Goal: Task Accomplishment & Management: Complete application form

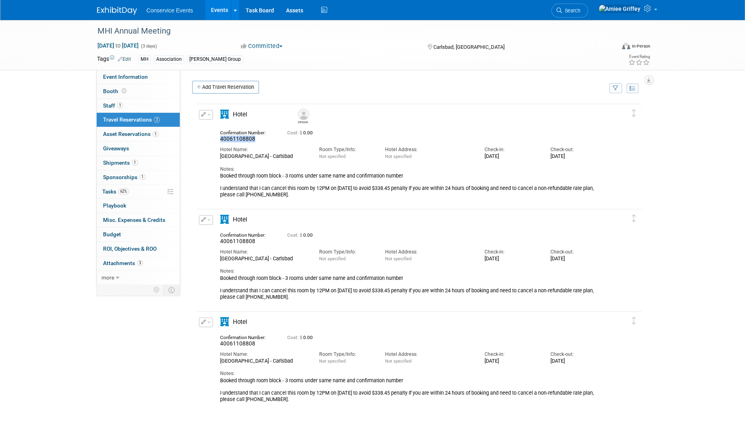
click at [214, 8] on link "Events" at bounding box center [219, 10] width 29 height 20
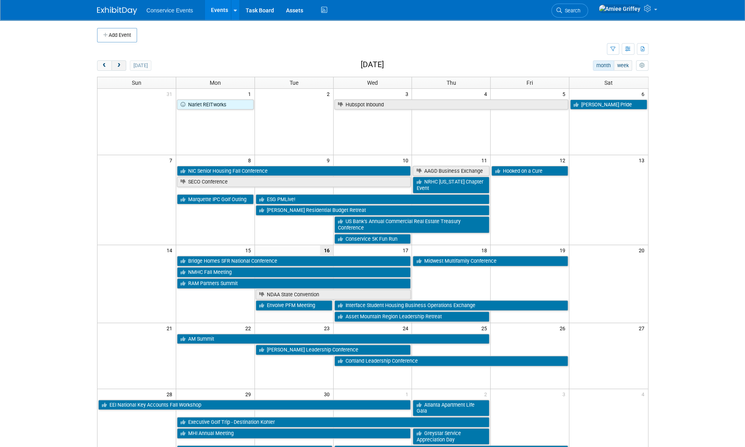
click at [123, 64] on button "next" at bounding box center [118, 65] width 15 height 10
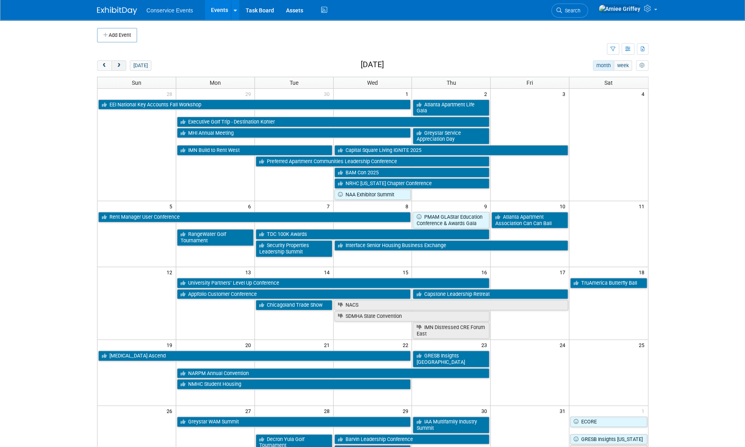
click at [122, 64] on button "next" at bounding box center [118, 65] width 15 height 10
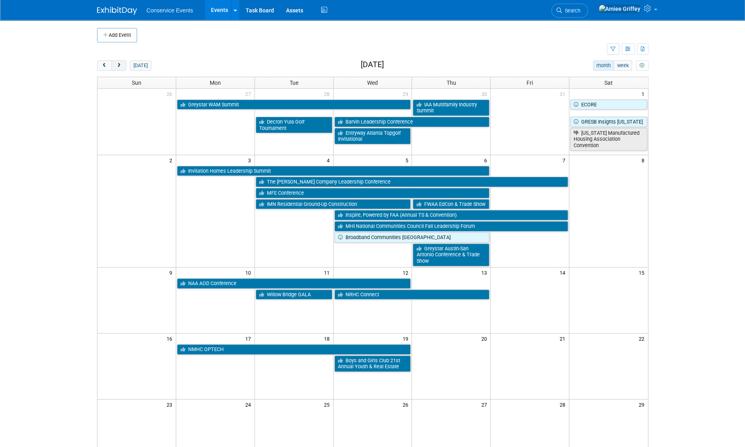
click at [122, 64] on button "next" at bounding box center [118, 65] width 15 height 10
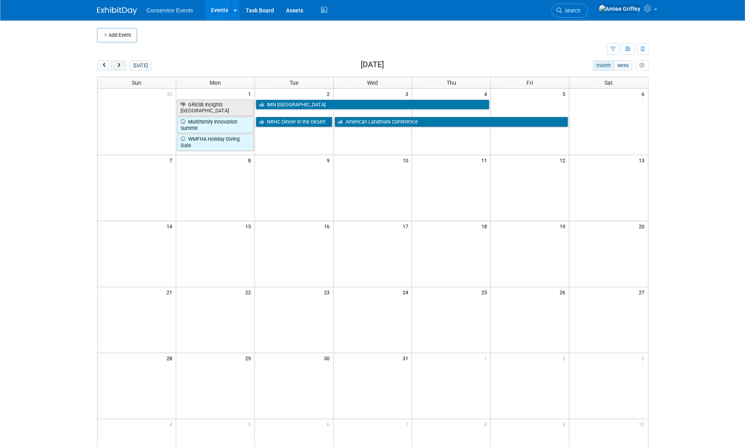
click at [122, 64] on button "next" at bounding box center [118, 65] width 15 height 10
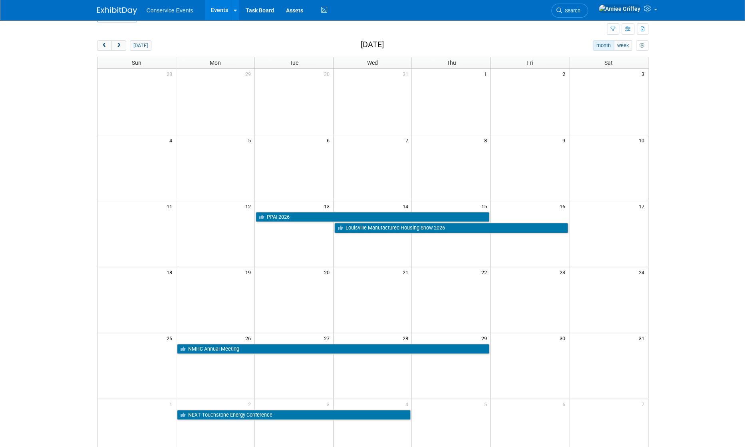
scroll to position [23, 0]
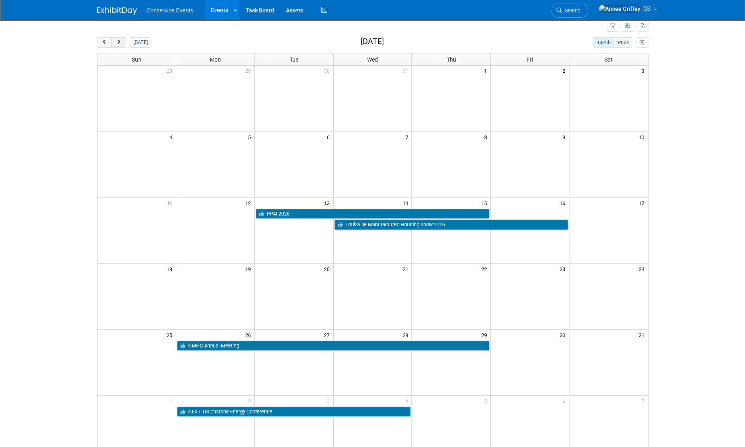
click at [119, 44] on span "next" at bounding box center [119, 42] width 6 height 5
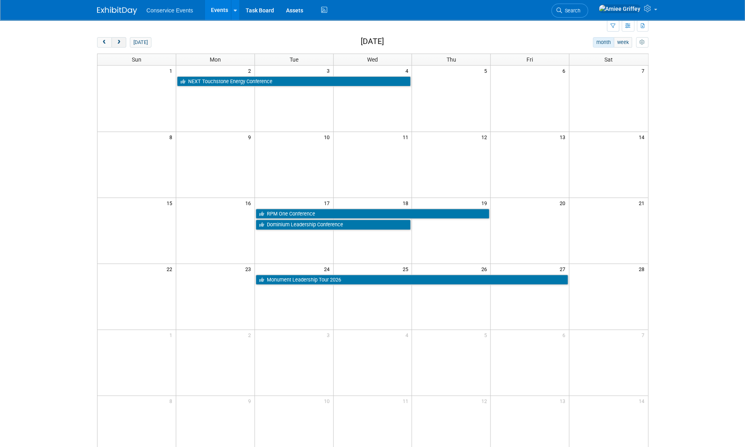
click at [119, 40] on span "next" at bounding box center [119, 42] width 6 height 5
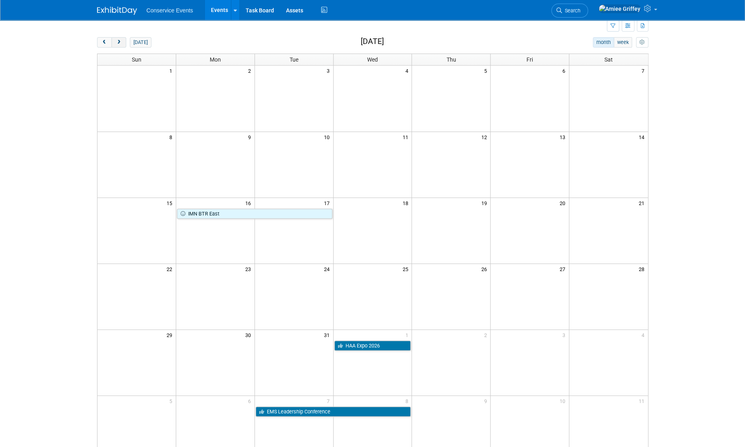
click at [119, 42] on span "next" at bounding box center [119, 42] width 6 height 5
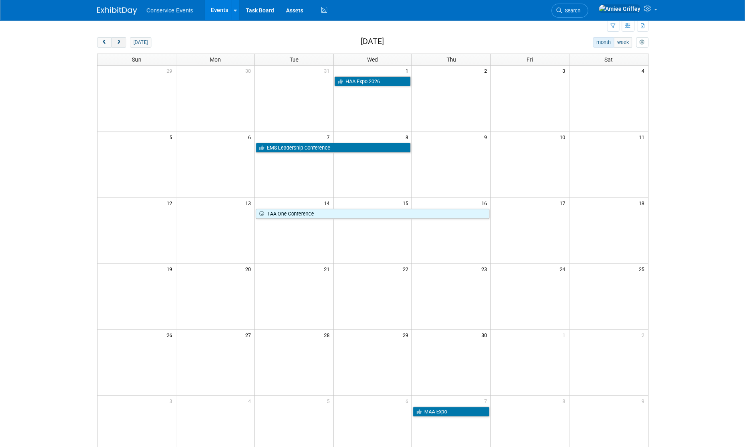
click at [119, 43] on span "next" at bounding box center [119, 42] width 6 height 5
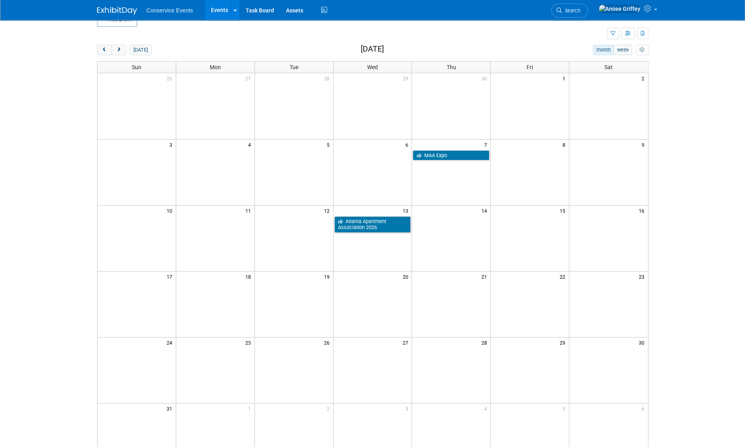
scroll to position [0, 0]
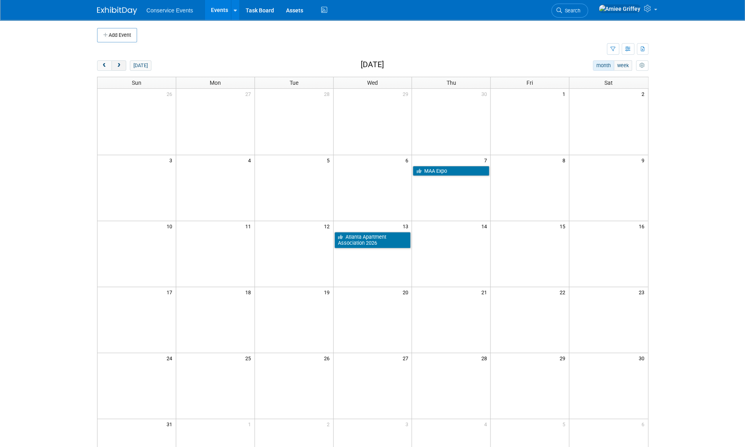
click at [120, 66] on span "next" at bounding box center [119, 65] width 6 height 5
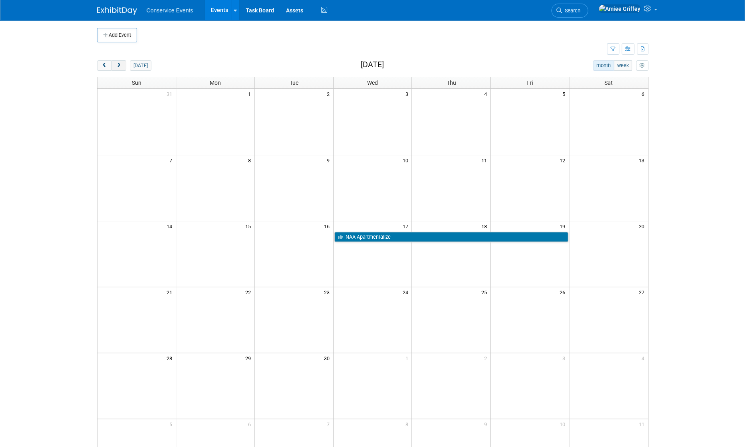
click at [118, 65] on span "next" at bounding box center [119, 65] width 6 height 5
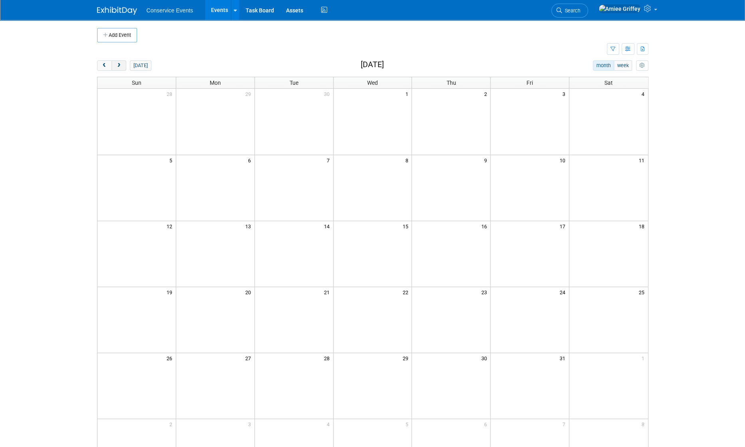
click at [118, 65] on span "next" at bounding box center [119, 65] width 6 height 5
click at [107, 64] on span "prev" at bounding box center [105, 65] width 6 height 5
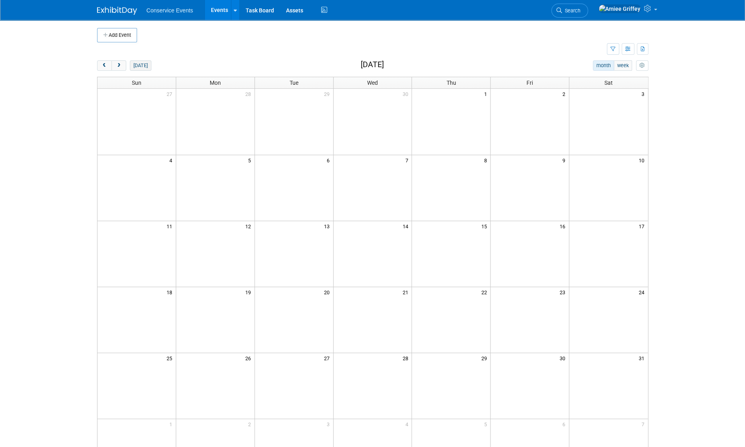
drag, startPoint x: 135, startPoint y: 66, endPoint x: 140, endPoint y: 66, distance: 5.6
click at [135, 66] on button "today" at bounding box center [140, 65] width 21 height 10
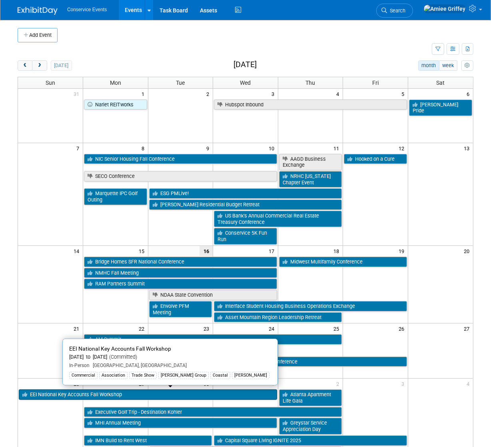
click at [53, 391] on link "EEI National Key Accounts Fall Workshop" at bounding box center [148, 394] width 258 height 10
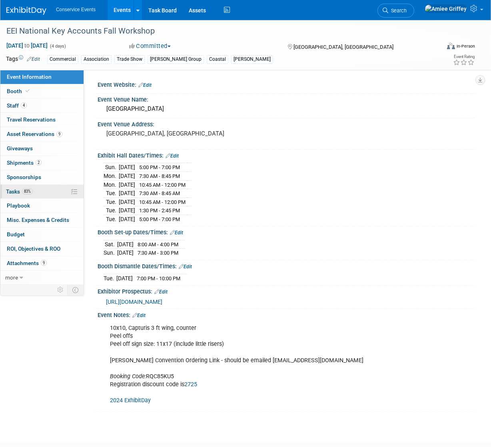
click at [37, 192] on link "83% Tasks 83%" at bounding box center [41, 192] width 83 height 14
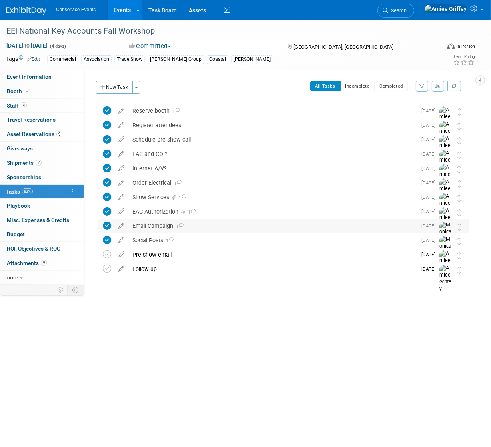
click at [157, 221] on div "Email Campaign 1" at bounding box center [272, 226] width 288 height 14
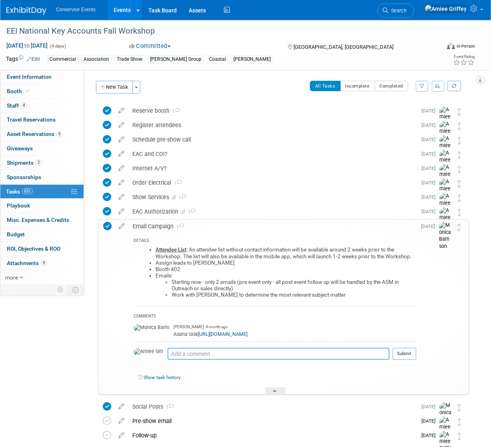
click at [187, 359] on textarea at bounding box center [278, 354] width 222 height 12
click at [198, 335] on link "https://app.asana.com/1/95427078465952/project/1204670192131597/task/1210980857…" at bounding box center [223, 334] width 50 height 6
click at [118, 16] on link "Events" at bounding box center [121, 10] width 29 height 20
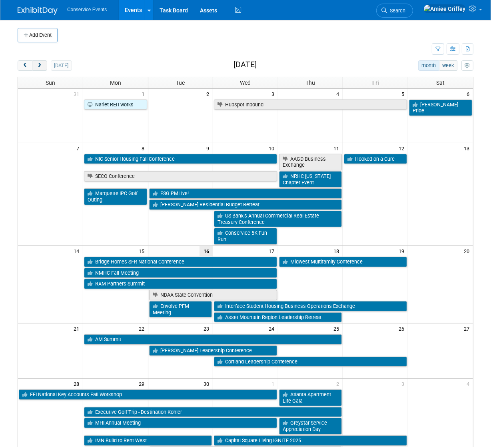
click at [37, 67] on span "next" at bounding box center [39, 65] width 6 height 5
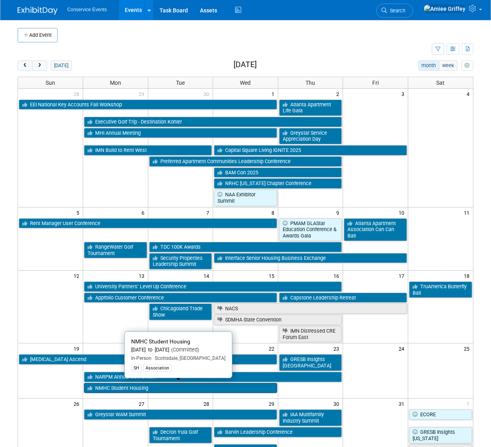
click at [152, 388] on link "NMHC Student Housing" at bounding box center [180, 388] width 193 height 10
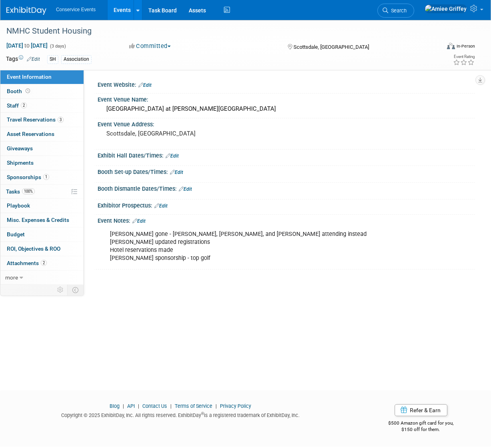
click at [149, 85] on link "Edit" at bounding box center [144, 85] width 13 height 6
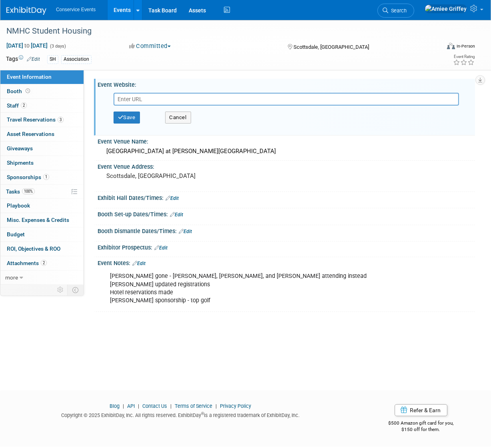
click at [156, 102] on input "text" at bounding box center [285, 99] width 345 height 13
type input "https://www.nmhc.org/meetings/calendar/shc/2025-nmhc-student-housing-conference/"
click at [130, 115] on button "Save" at bounding box center [126, 117] width 26 height 12
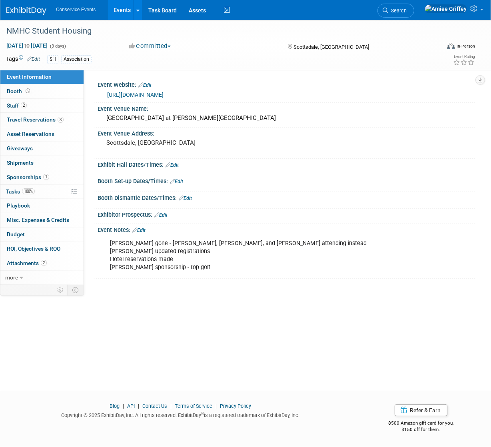
click at [117, 10] on link "Events" at bounding box center [121, 10] width 29 height 20
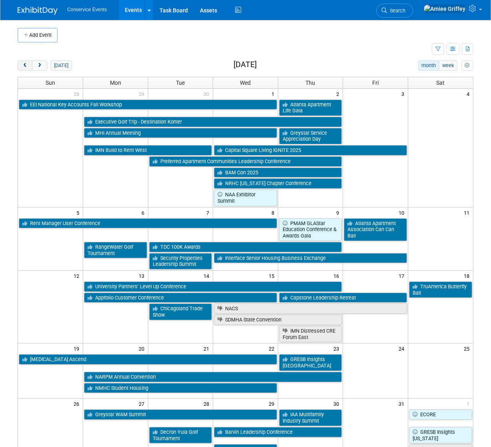
click at [22, 66] on span "prev" at bounding box center [25, 65] width 6 height 5
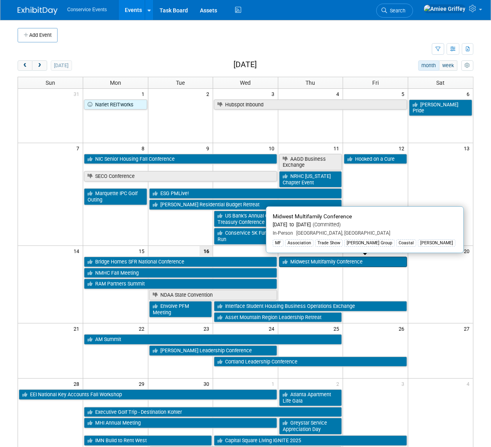
click at [305, 259] on link "Midwest Multifamily Conference" at bounding box center [343, 262] width 128 height 10
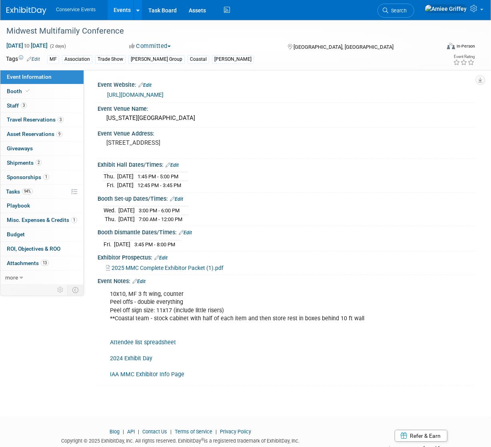
click at [139, 341] on link "Attendee list spreadsheet" at bounding box center [143, 342] width 66 height 7
click at [116, 9] on link "Events" at bounding box center [121, 10] width 29 height 20
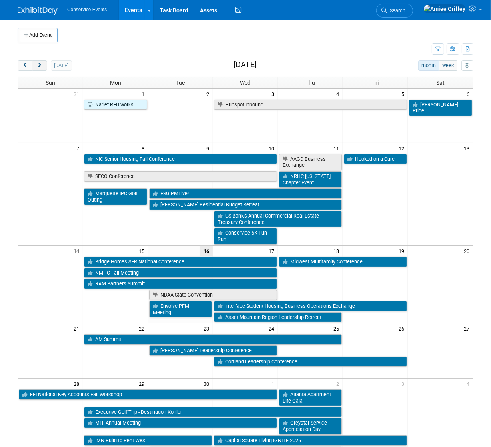
click at [42, 67] on span "next" at bounding box center [39, 65] width 6 height 5
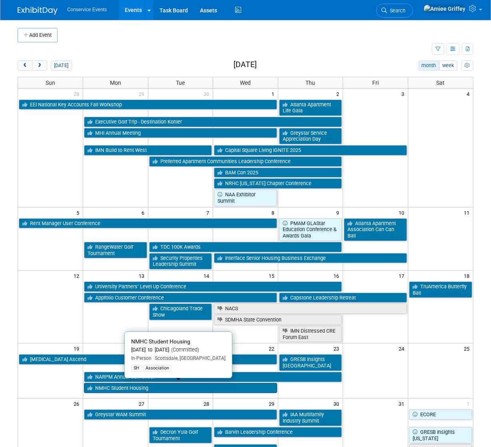
click at [139, 386] on link "NMHC Student Housing" at bounding box center [180, 388] width 193 height 10
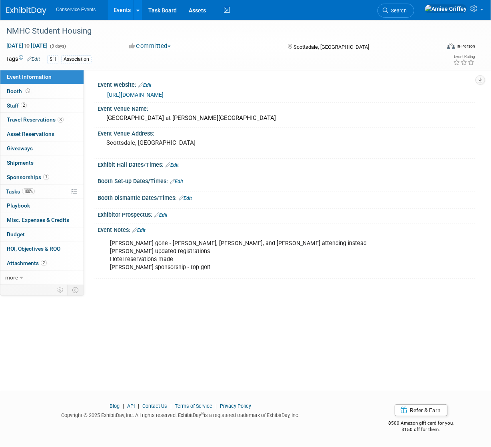
click at [142, 229] on link "Edit" at bounding box center [138, 230] width 13 height 6
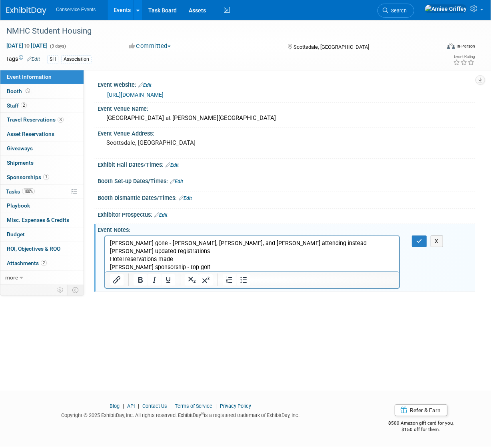
click at [210, 267] on p "Karen gone - Jerry, Jennifer, and Justin attending instead Amanda updated regis…" at bounding box center [251, 255] width 285 height 32
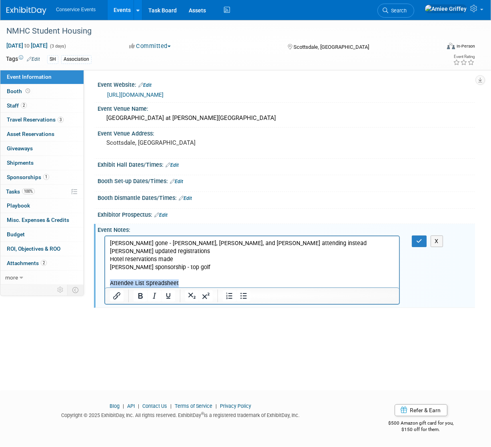
drag, startPoint x: 182, startPoint y: 282, endPoint x: 201, endPoint y: 519, distance: 238.1
click at [105, 285] on html "Karen gone - Jerry, Jennifer, and Justin attending instead Amanda updated regis…" at bounding box center [252, 261] width 294 height 51
click at [115, 295] on icon "Insert/edit link" at bounding box center [117, 296] width 10 height 10
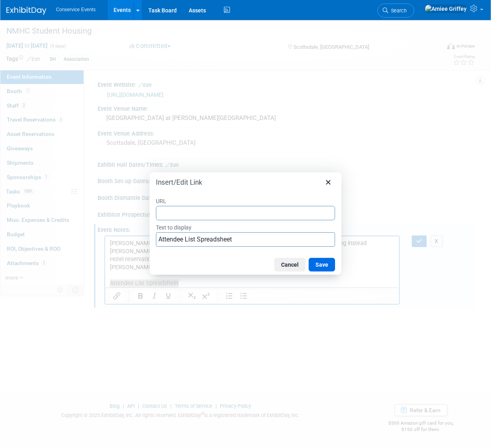
click at [187, 215] on input "URL" at bounding box center [245, 213] width 179 height 14
type input "https://docs.google.com/spreadsheets/d/13HhfRix9ycZiLARNUZ0iNxuWcLYyPQq2216qzHm…"
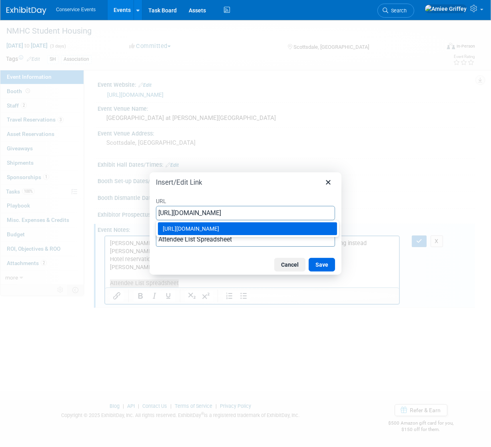
click at [279, 233] on div "https://docs.google.com/spreadsheets/d/13HhfRix9ycZiLARNUZ0iNxuWcLYyPQq2216qzHm…" at bounding box center [248, 229] width 171 height 10
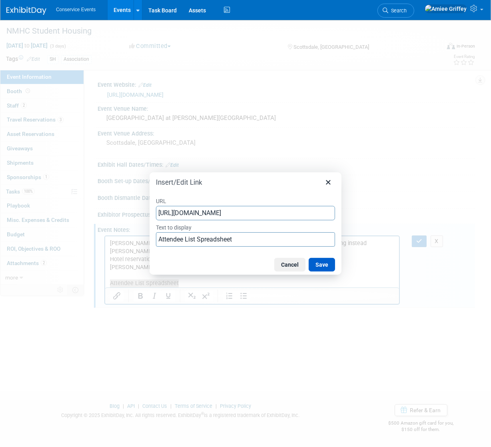
click at [320, 266] on button "Save" at bounding box center [321, 265] width 26 height 14
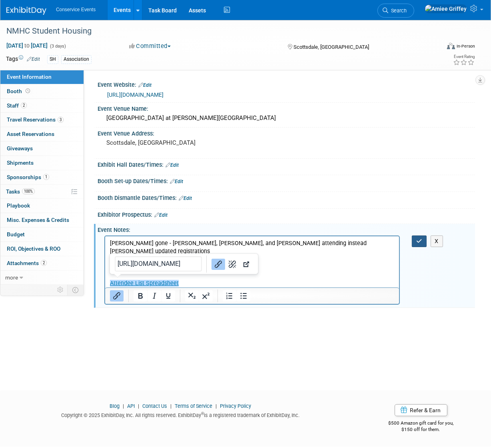
click at [413, 243] on button "button" at bounding box center [419, 241] width 15 height 12
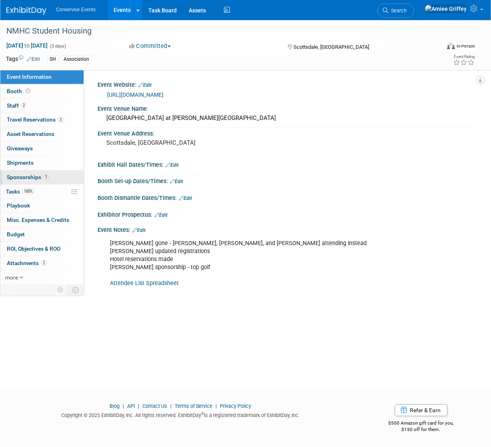
click at [31, 179] on span "Sponsorships 1" at bounding box center [28, 177] width 42 height 6
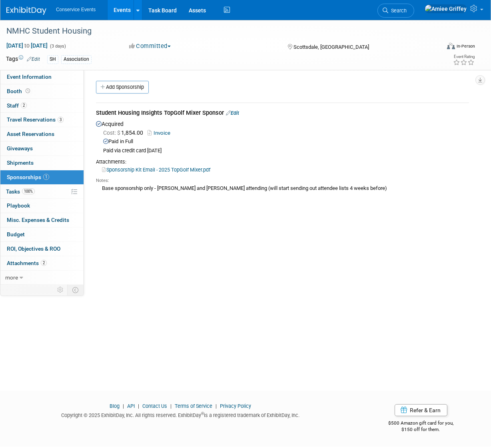
click at [133, 168] on link "Sponsorship Kit Email - 2025 TopGolf Mixer.pdf" at bounding box center [156, 170] width 108 height 6
click at [127, 10] on link "Events" at bounding box center [121, 10] width 29 height 20
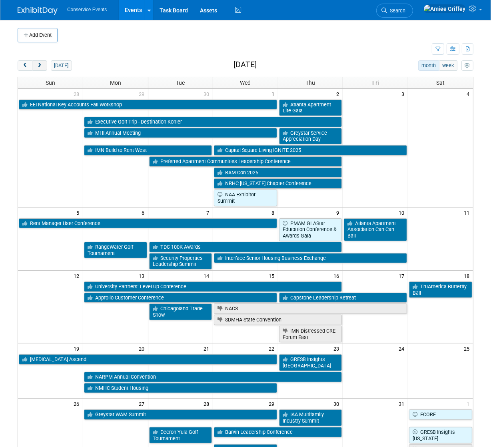
click at [40, 66] on span "next" at bounding box center [39, 65] width 6 height 5
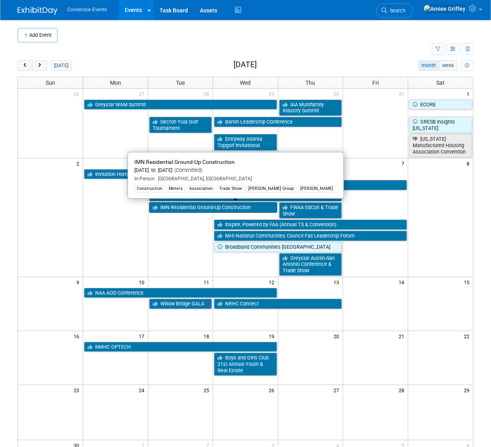
click at [186, 207] on link "IMN Residential Ground-Up Construction" at bounding box center [213, 207] width 128 height 10
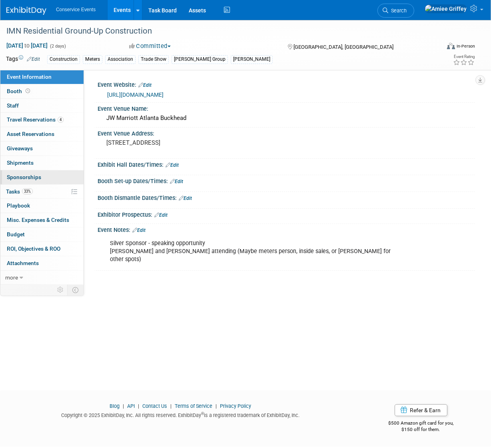
click at [27, 178] on span "Sponsorships 0" at bounding box center [24, 177] width 34 height 6
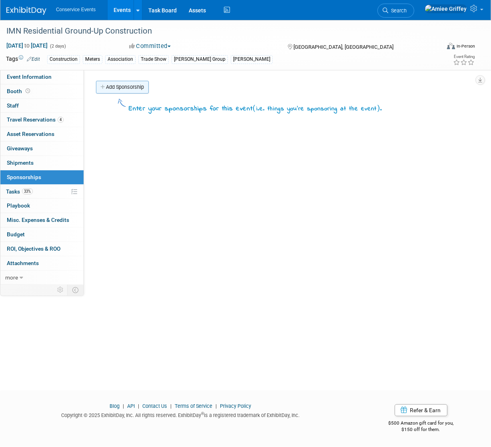
click at [115, 84] on link "Add Sponsorship" at bounding box center [122, 87] width 53 height 13
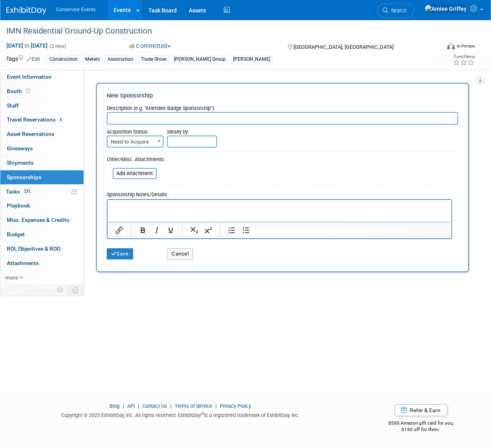
click at [153, 119] on input "text" at bounding box center [282, 118] width 351 height 13
type input "Silver Sponsor"
click at [124, 203] on p "Rich Text Area. Press ALT-0 for help." at bounding box center [279, 207] width 334 height 8
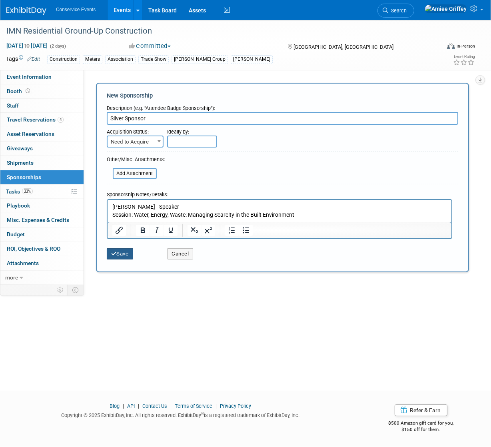
click at [120, 255] on button "Save" at bounding box center [120, 253] width 26 height 11
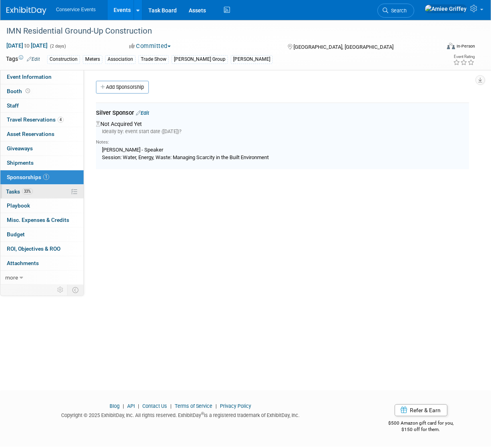
click at [40, 191] on link "33% Tasks 33%" at bounding box center [41, 192] width 83 height 14
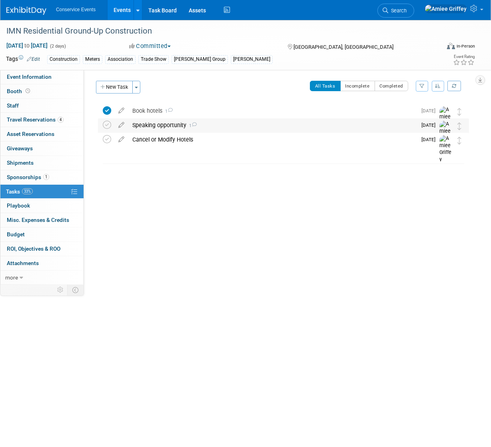
click at [157, 123] on div "Speaking opportunity 1" at bounding box center [272, 125] width 288 height 14
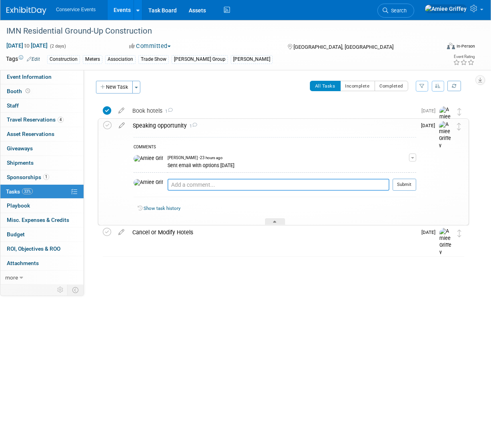
click at [175, 184] on textarea at bounding box center [278, 185] width 222 height 12
type textarea "Emailed IMN 9.16.25"
drag, startPoint x: 406, startPoint y: 184, endPoint x: 384, endPoint y: 178, distance: 23.2
click at [406, 184] on button "Submit" at bounding box center [404, 185] width 24 height 12
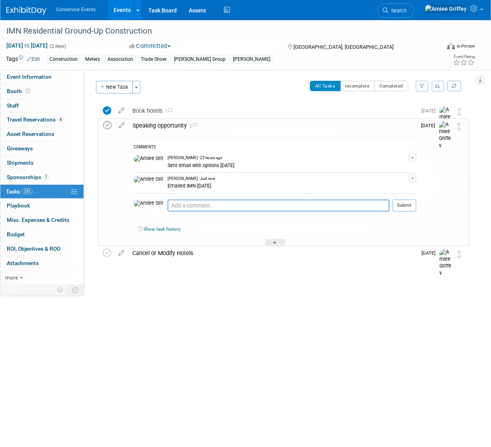
click at [108, 123] on icon at bounding box center [107, 125] width 8 height 8
click at [158, 122] on div "Speaking opportunity 2" at bounding box center [272, 126] width 287 height 14
click at [157, 127] on div "Speaking opportunity 2" at bounding box center [272, 126] width 287 height 14
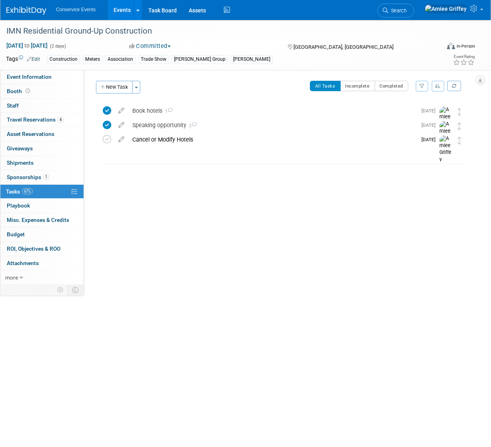
click at [123, 5] on link "Events" at bounding box center [121, 10] width 29 height 20
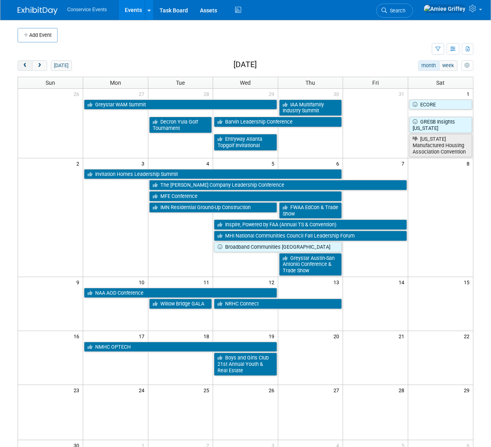
click at [27, 65] on span "prev" at bounding box center [25, 65] width 6 height 5
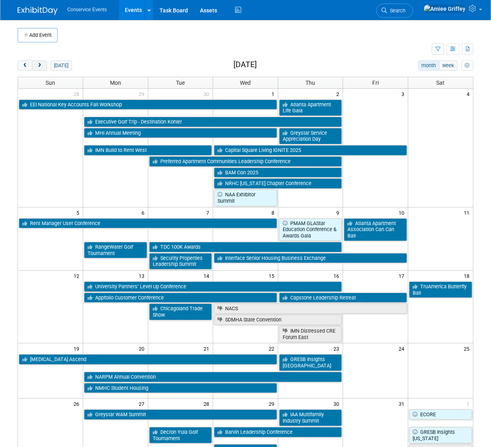
click at [40, 68] on button "next" at bounding box center [39, 65] width 15 height 10
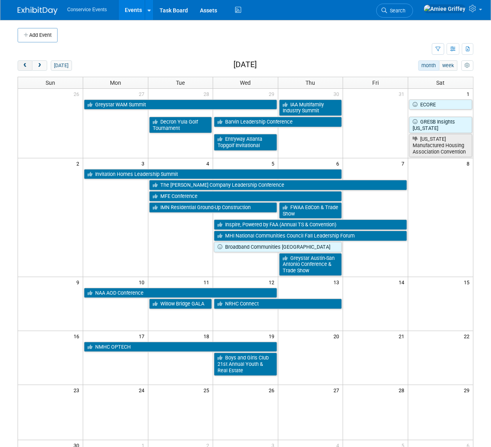
click at [22, 64] on span "prev" at bounding box center [25, 65] width 6 height 5
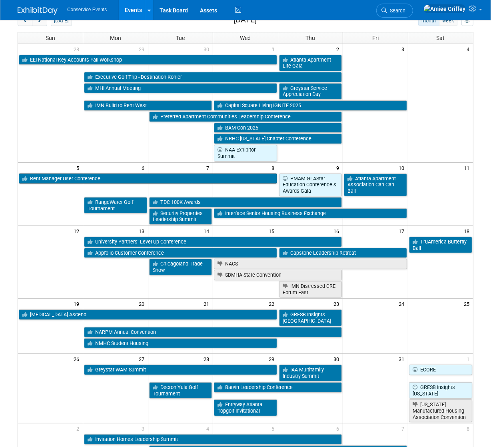
scroll to position [45, 0]
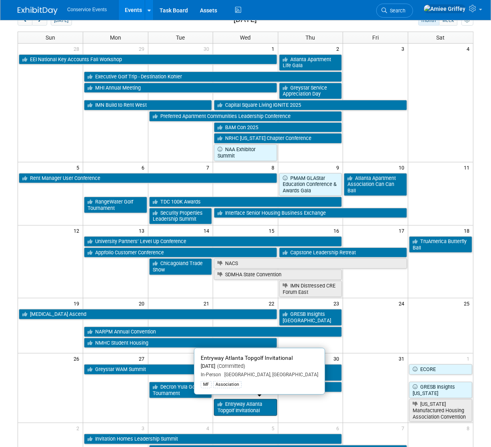
click at [265, 404] on link "Entryway Atlanta Topgolf Invitational" at bounding box center [245, 407] width 63 height 16
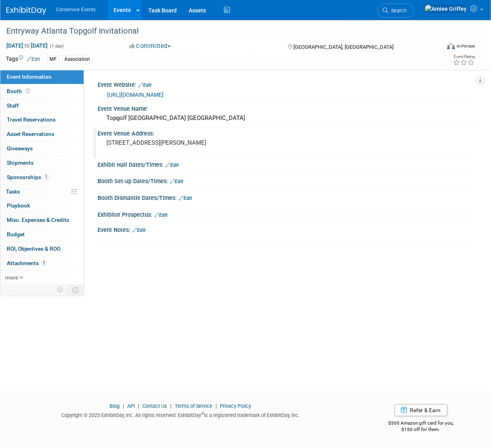
drag, startPoint x: 123, startPoint y: 149, endPoint x: 107, endPoint y: 139, distance: 18.8
click at [107, 139] on pre "[STREET_ADDRESS][PERSON_NAME]" at bounding box center [175, 142] width 139 height 7
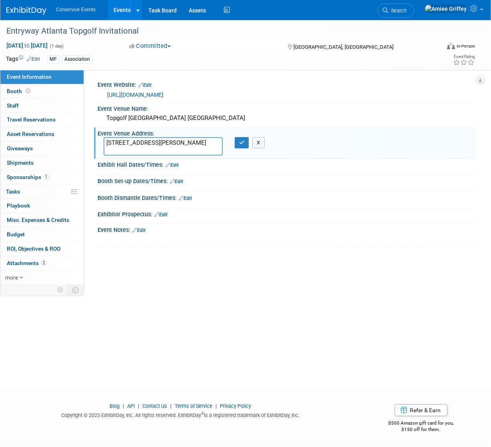
click at [174, 151] on textarea "[STREET_ADDRESS][PERSON_NAME]" at bounding box center [162, 146] width 119 height 18
click at [174, 151] on textarea "1600 Ellsworth Industrial Boulevard Northwest, Atlanta, GA" at bounding box center [162, 146] width 119 height 18
click at [30, 179] on span "Sponsorships 1" at bounding box center [28, 177] width 42 height 6
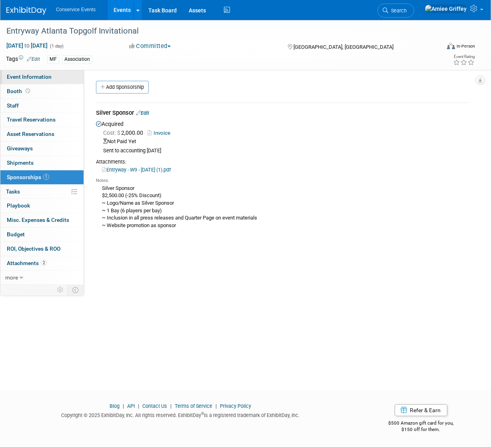
click at [36, 79] on span "Event Information" at bounding box center [29, 77] width 45 height 6
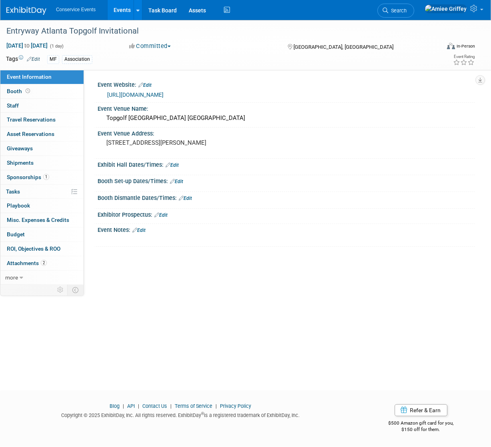
click at [140, 96] on link "https://give.entrywaytalent.org/event/atlanta-topgolf-2025/e662851" at bounding box center [135, 95] width 56 height 6
click at [47, 45] on span "Oct 29, 2025 to Oct 29, 2025" at bounding box center [27, 45] width 42 height 7
type input "Oct 29, 2025"
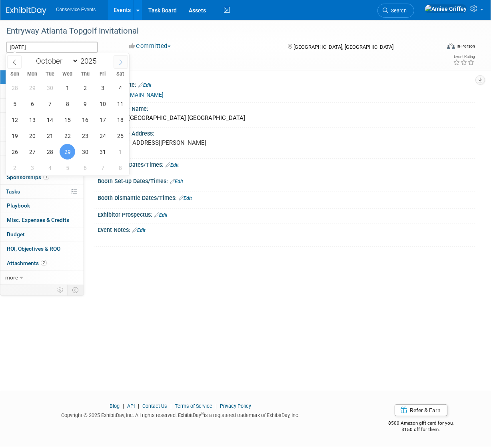
click at [116, 59] on span at bounding box center [120, 62] width 14 height 14
select select "10"
click at [101, 132] on span "21" at bounding box center [103, 136] width 16 height 16
click at [96, 135] on span "21" at bounding box center [103, 136] width 16 height 16
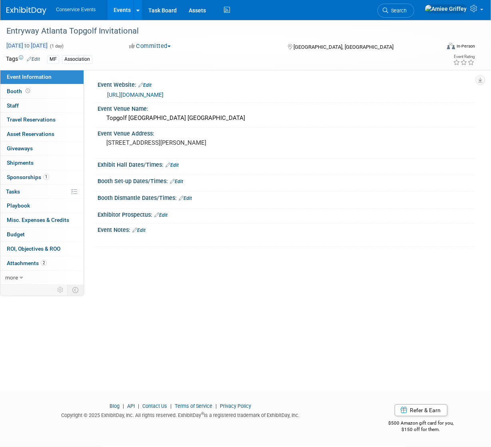
click at [48, 42] on span "Nov 21, 2025 to Nov 21, 2025" at bounding box center [27, 45] width 42 height 7
type input "Nov 21, 2025 to Nov 21, 2025"
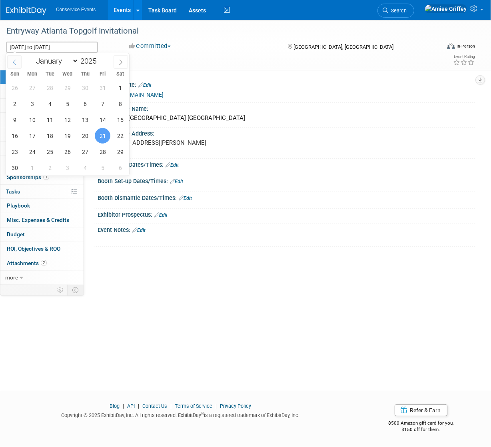
click at [13, 61] on icon at bounding box center [14, 62] width 3 height 5
select select "9"
click at [69, 152] on span "29" at bounding box center [68, 152] width 16 height 16
type input "Oct 29, 2025"
click at [69, 152] on span "29" at bounding box center [68, 152] width 16 height 16
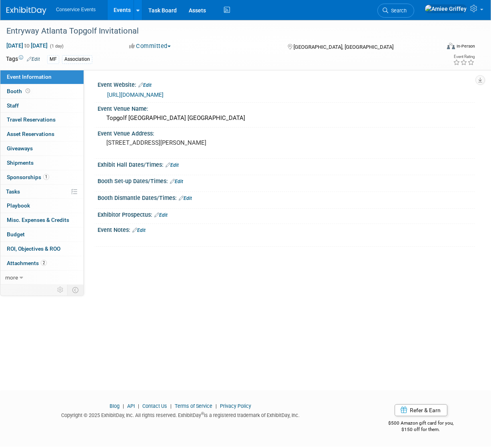
click at [113, 14] on link "Events" at bounding box center [121, 10] width 29 height 20
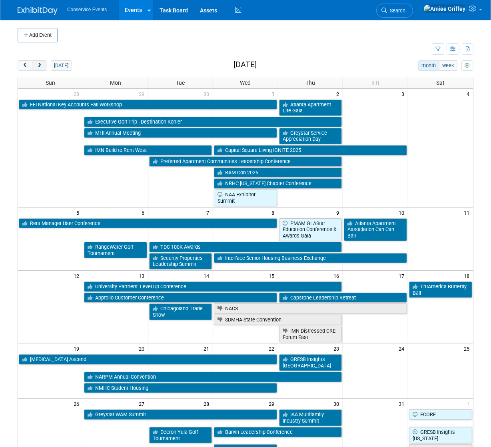
click at [41, 68] on button "next" at bounding box center [39, 65] width 15 height 10
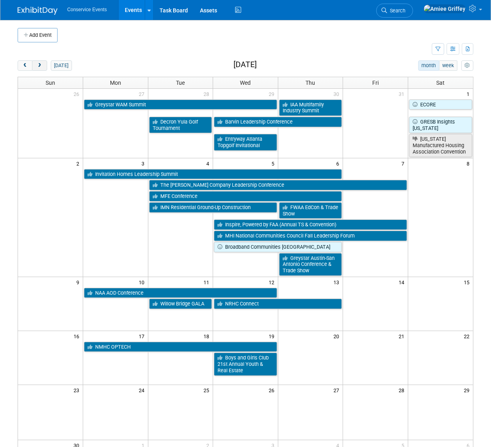
click at [41, 68] on button "next" at bounding box center [39, 65] width 15 height 10
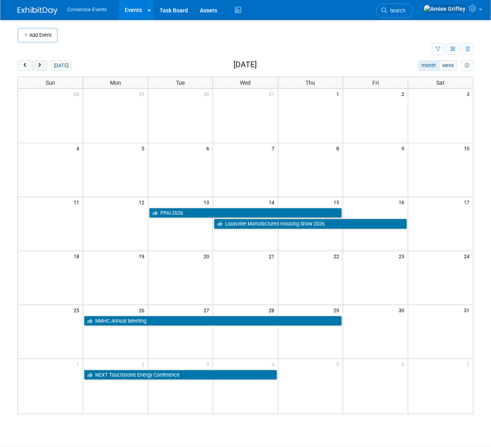
click at [41, 68] on button "next" at bounding box center [39, 65] width 15 height 10
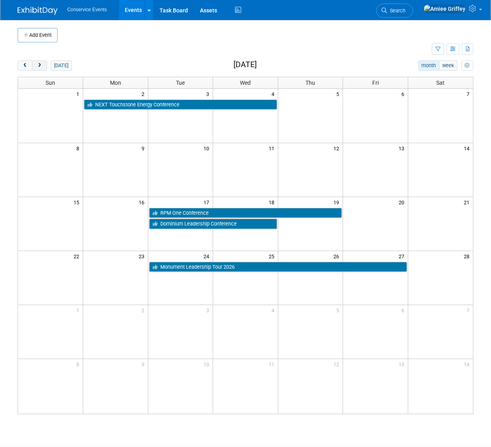
click at [41, 68] on button "next" at bounding box center [39, 65] width 15 height 10
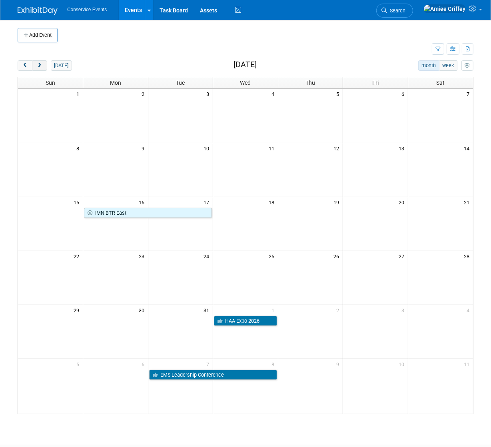
click at [42, 68] on button "next" at bounding box center [39, 65] width 15 height 10
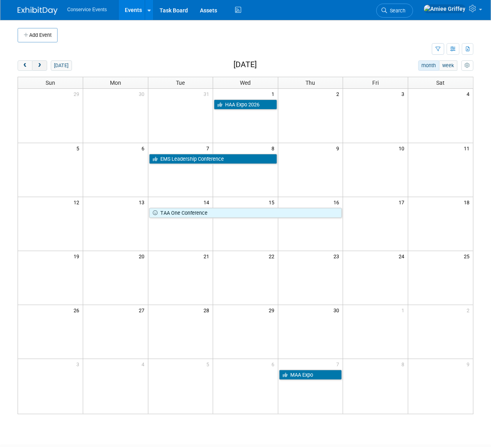
click at [42, 68] on button "next" at bounding box center [39, 65] width 15 height 10
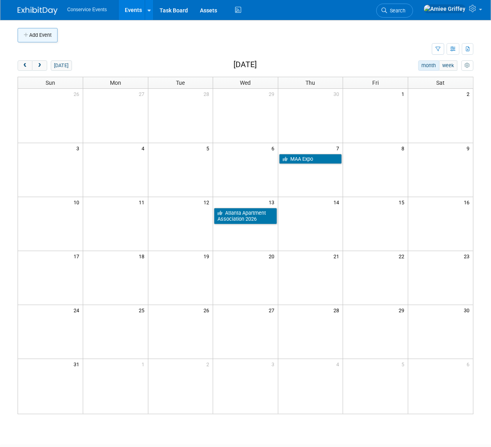
click at [41, 36] on button "Add Event" at bounding box center [38, 35] width 40 height 14
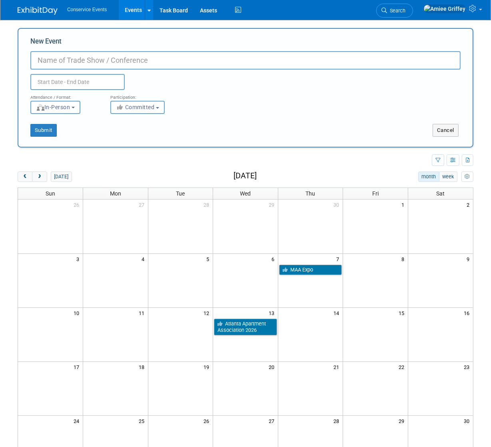
click at [102, 61] on input "New Event" at bounding box center [245, 60] width 430 height 18
type input "NJAA 2026 Conference & Expo"
click at [101, 80] on input "text" at bounding box center [77, 82] width 94 height 16
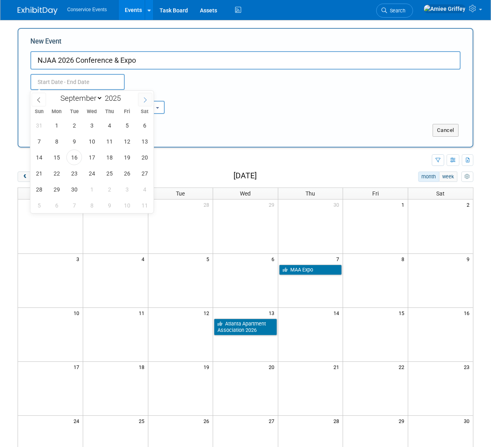
click at [141, 100] on span at bounding box center [145, 100] width 14 height 14
select select "11"
click at [141, 100] on span at bounding box center [145, 100] width 14 height 14
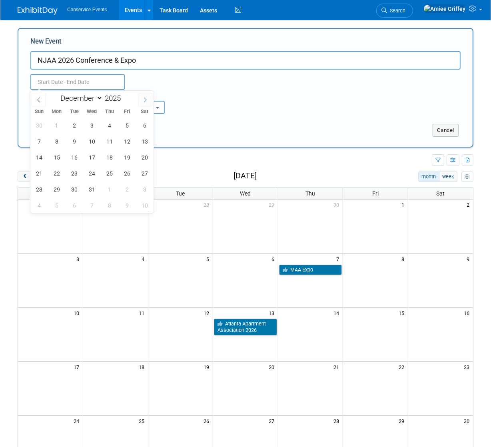
type input "2026"
click at [141, 100] on span at bounding box center [145, 100] width 14 height 14
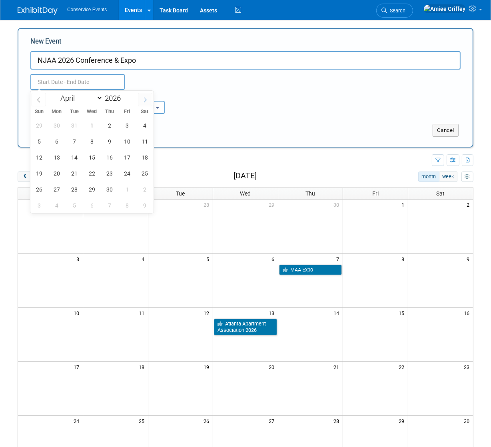
select select "4"
click at [71, 172] on span "19" at bounding box center [74, 173] width 16 height 16
click at [72, 171] on span "19" at bounding box center [74, 173] width 16 height 16
type input "[DATE] to [DATE]"
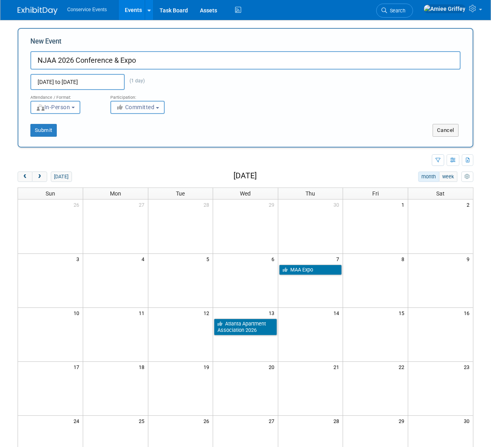
click at [137, 107] on span "Committed" at bounding box center [135, 107] width 39 height 6
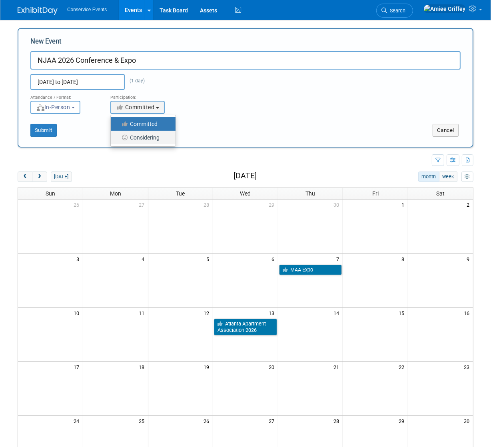
drag, startPoint x: 143, startPoint y: 137, endPoint x: 135, endPoint y: 138, distance: 8.8
click at [143, 137] on label "Considering" at bounding box center [141, 137] width 53 height 10
click at [118, 137] on input "Considering" at bounding box center [115, 137] width 5 height 5
select select "2"
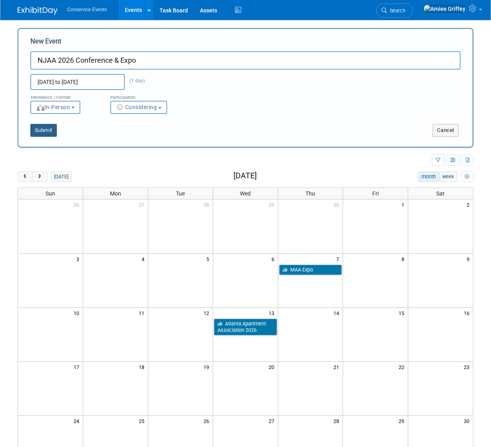
click at [44, 129] on button "Submit" at bounding box center [43, 130] width 26 height 13
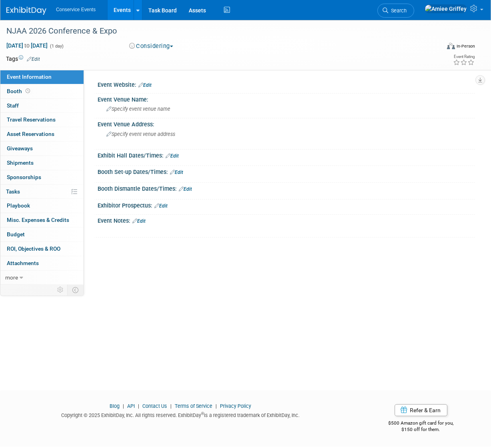
click at [140, 220] on link "Edit" at bounding box center [138, 221] width 13 height 6
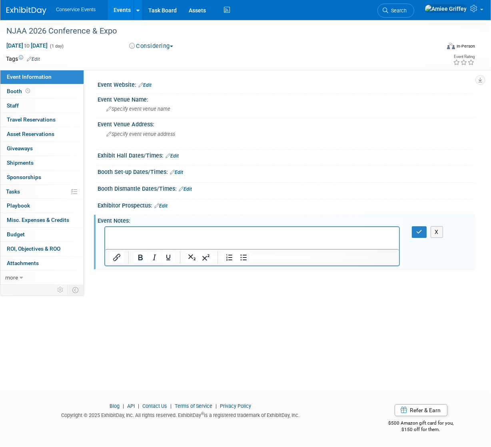
click at [143, 236] on p "Rich Text Area. Press ALT-0 for help." at bounding box center [251, 234] width 285 height 8
click at [422, 233] on icon "button" at bounding box center [419, 232] width 6 height 6
